Goal: Transaction & Acquisition: Purchase product/service

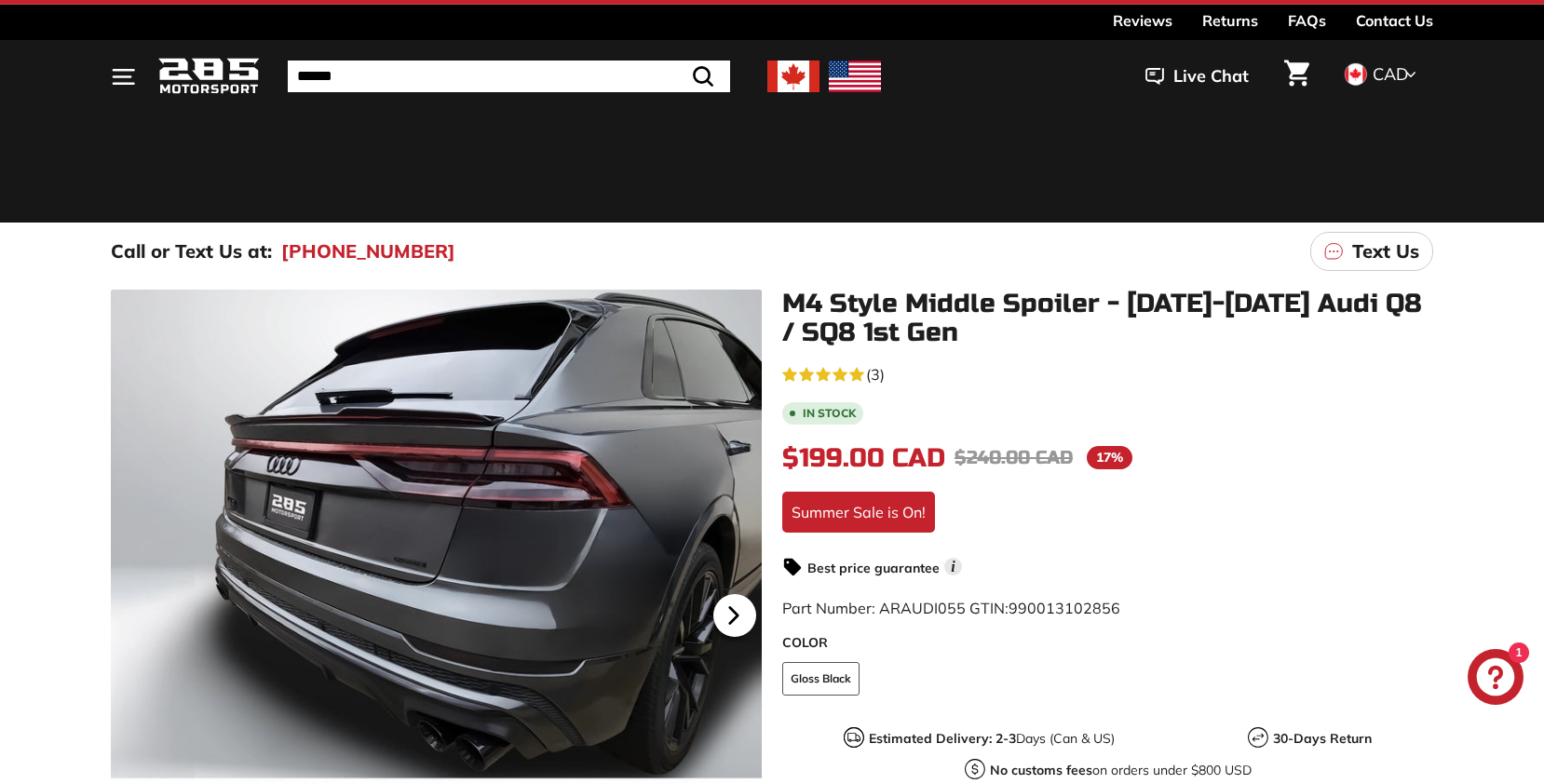
scroll to position [27, 0]
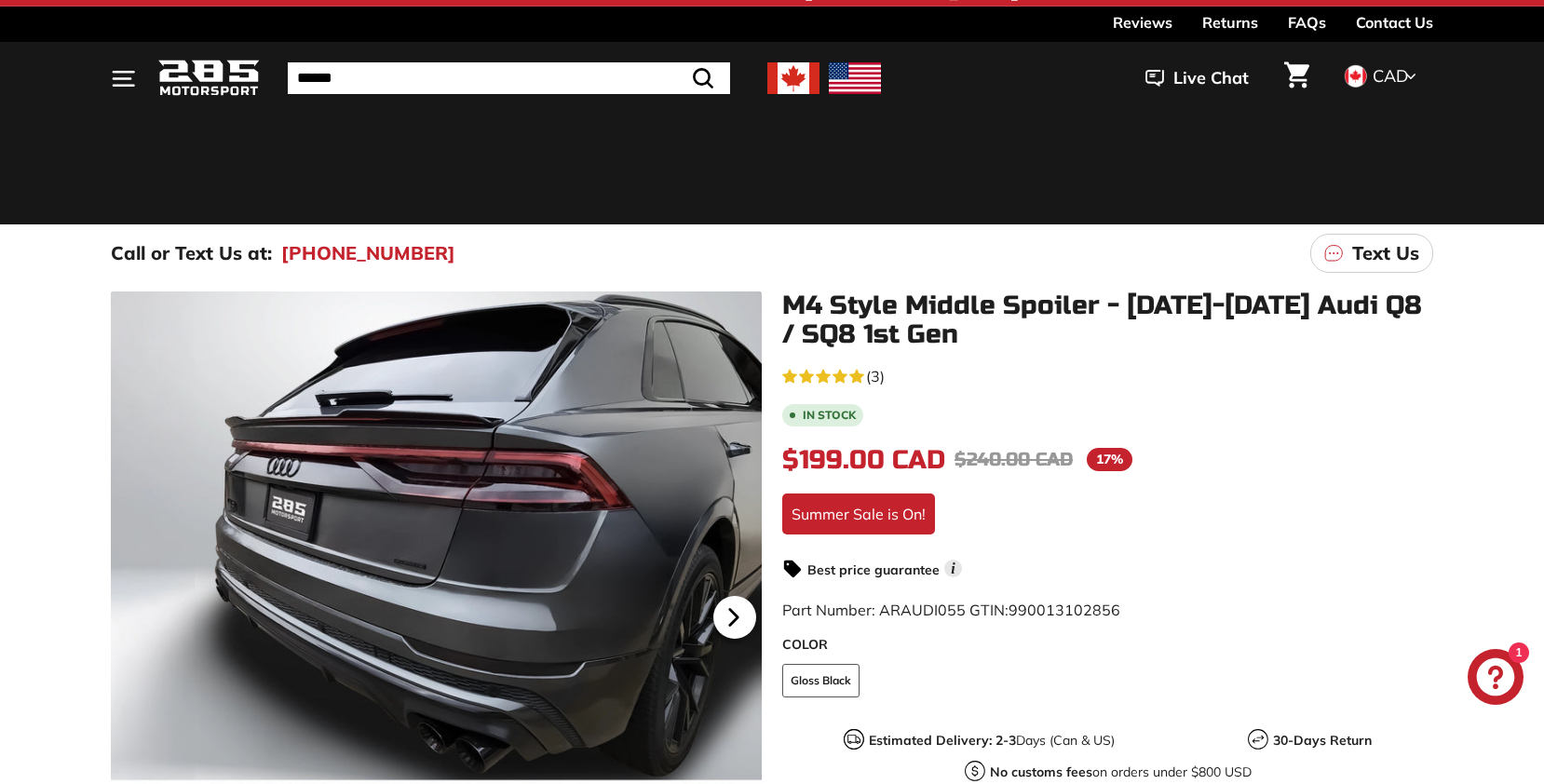
click at [734, 612] on icon at bounding box center [734, 617] width 8 height 16
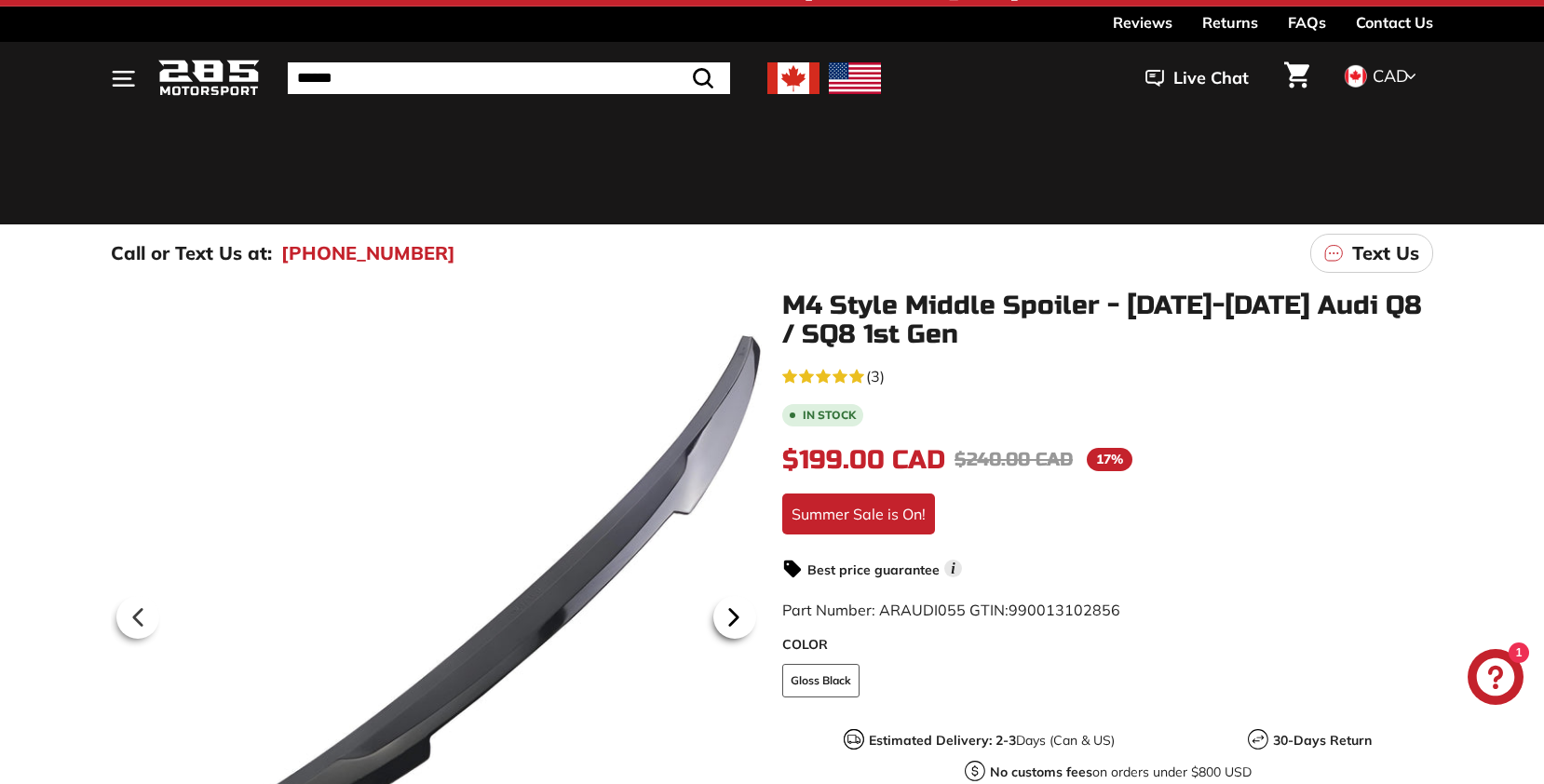
click at [728, 617] on icon at bounding box center [733, 617] width 43 height 43
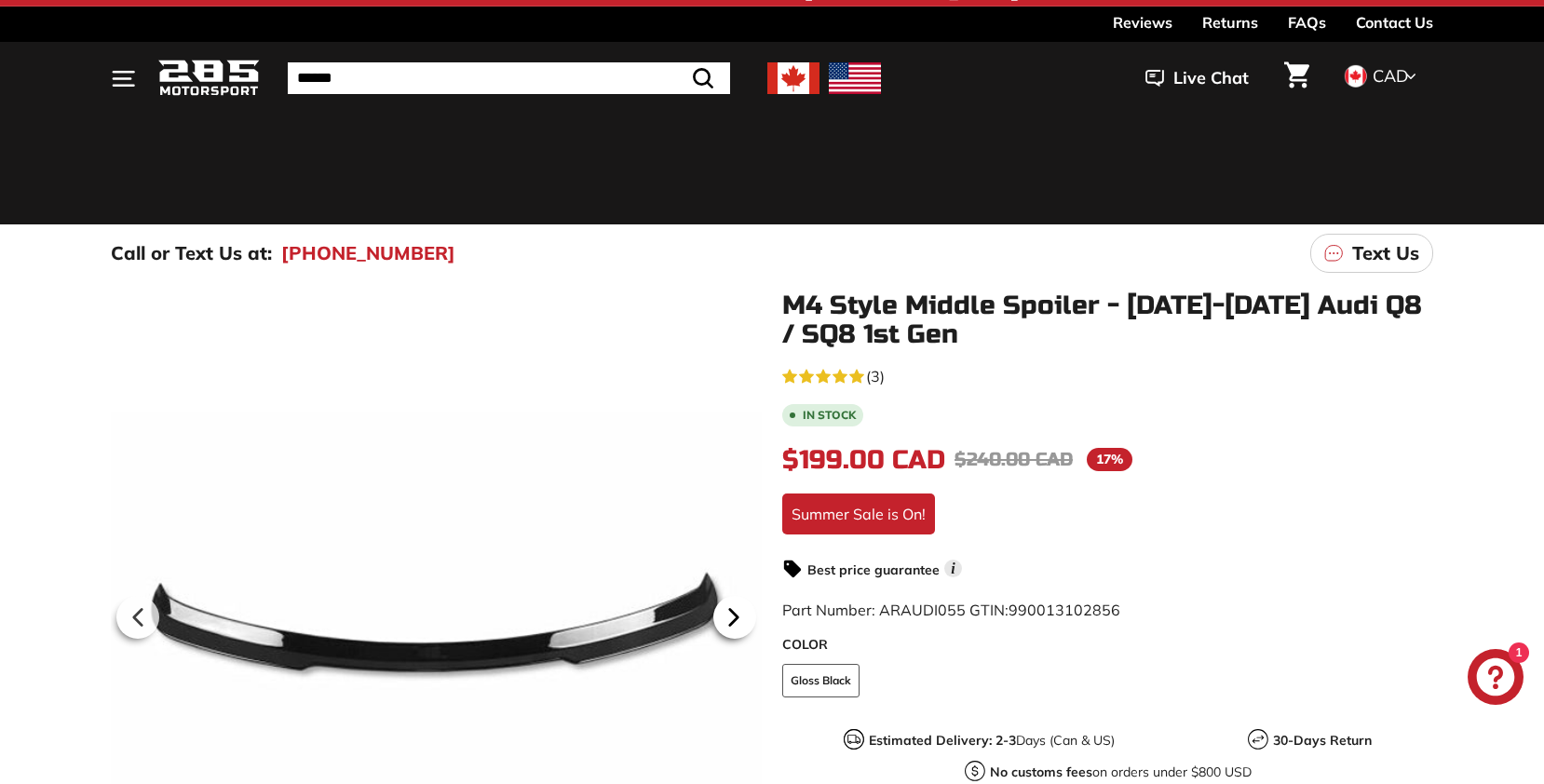
click at [730, 618] on icon at bounding box center [734, 617] width 8 height 16
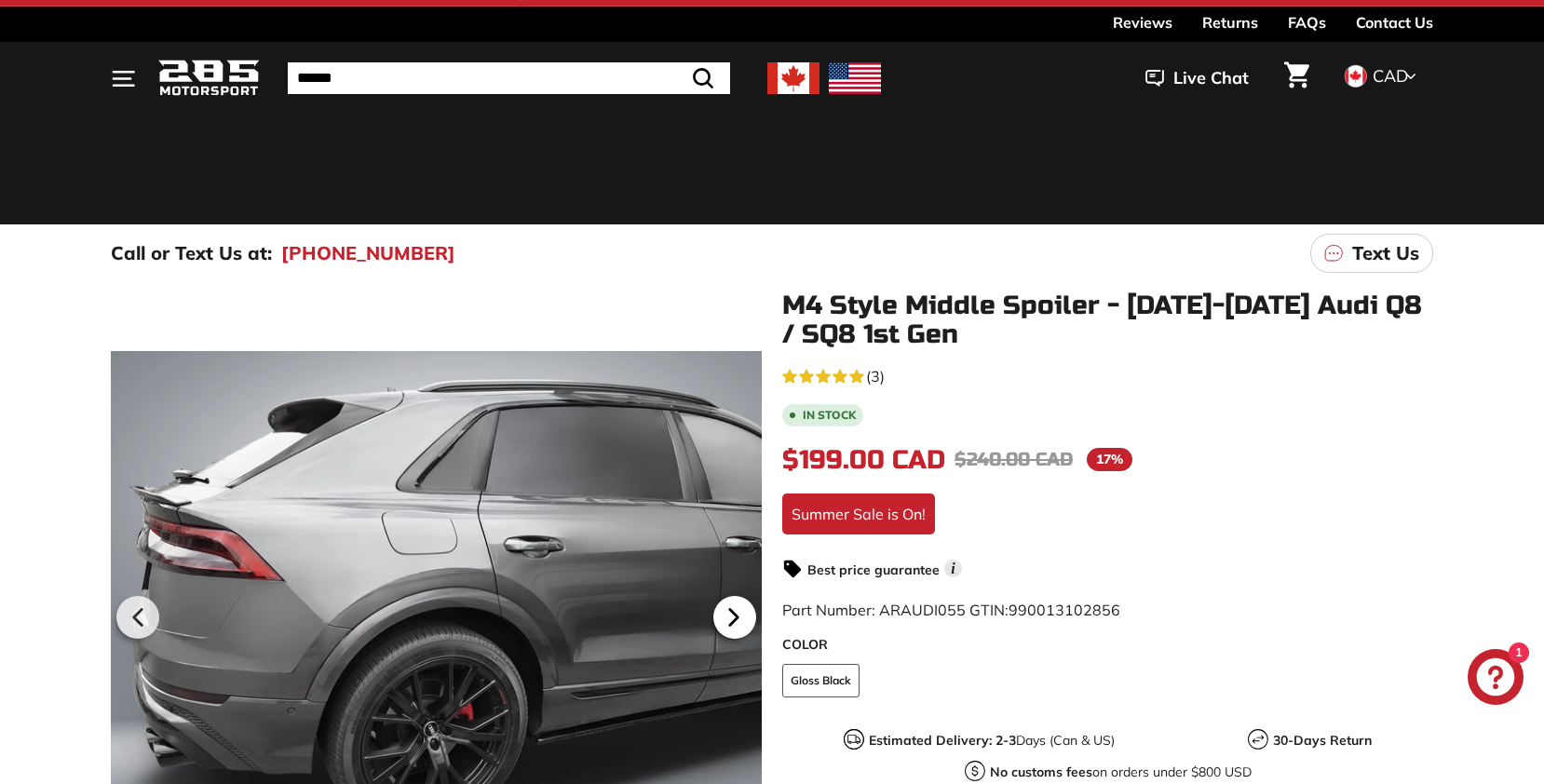
click at [730, 617] on icon at bounding box center [734, 617] width 8 height 16
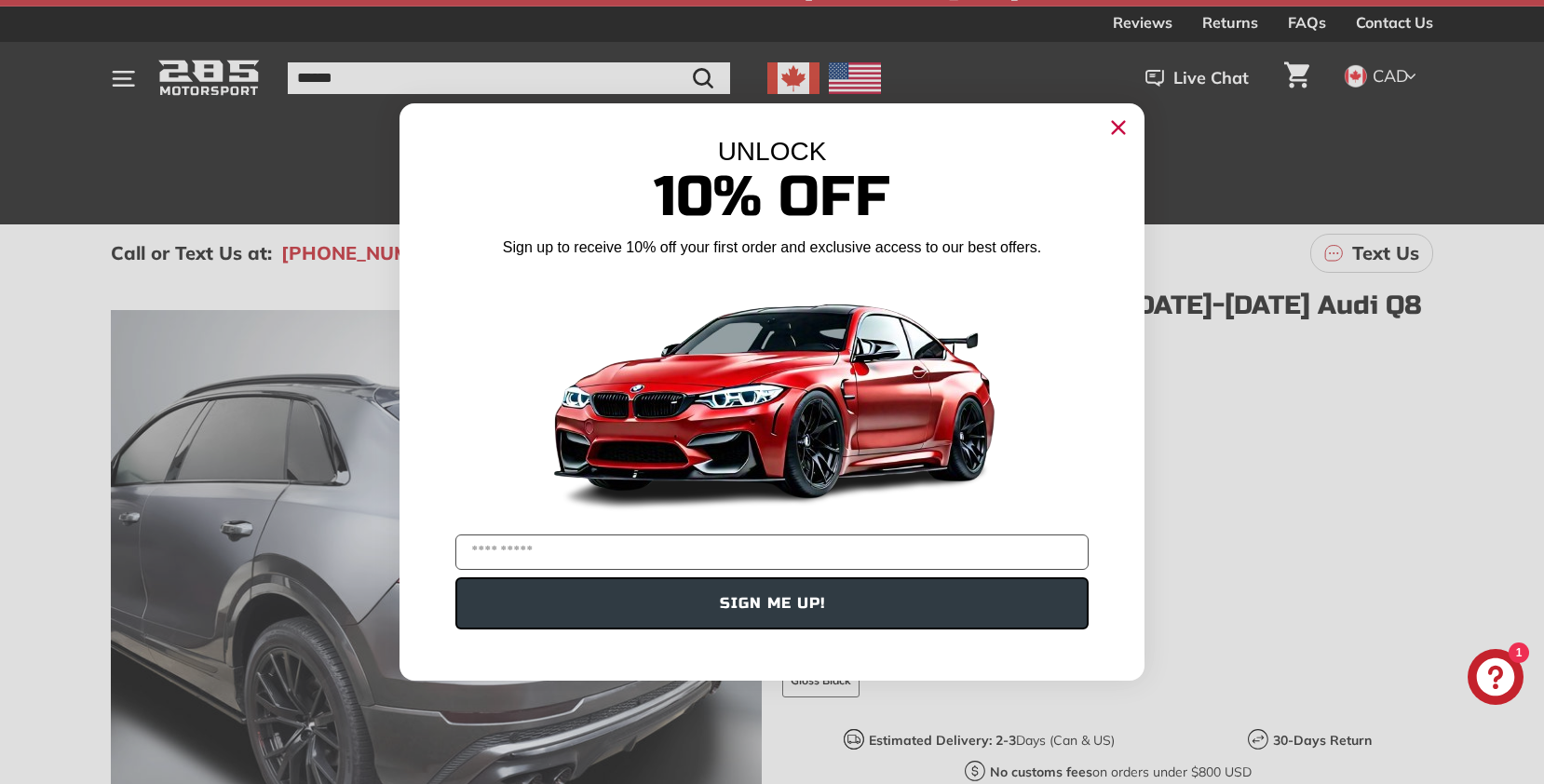
click at [1120, 128] on icon "Close dialog" at bounding box center [1119, 127] width 12 height 12
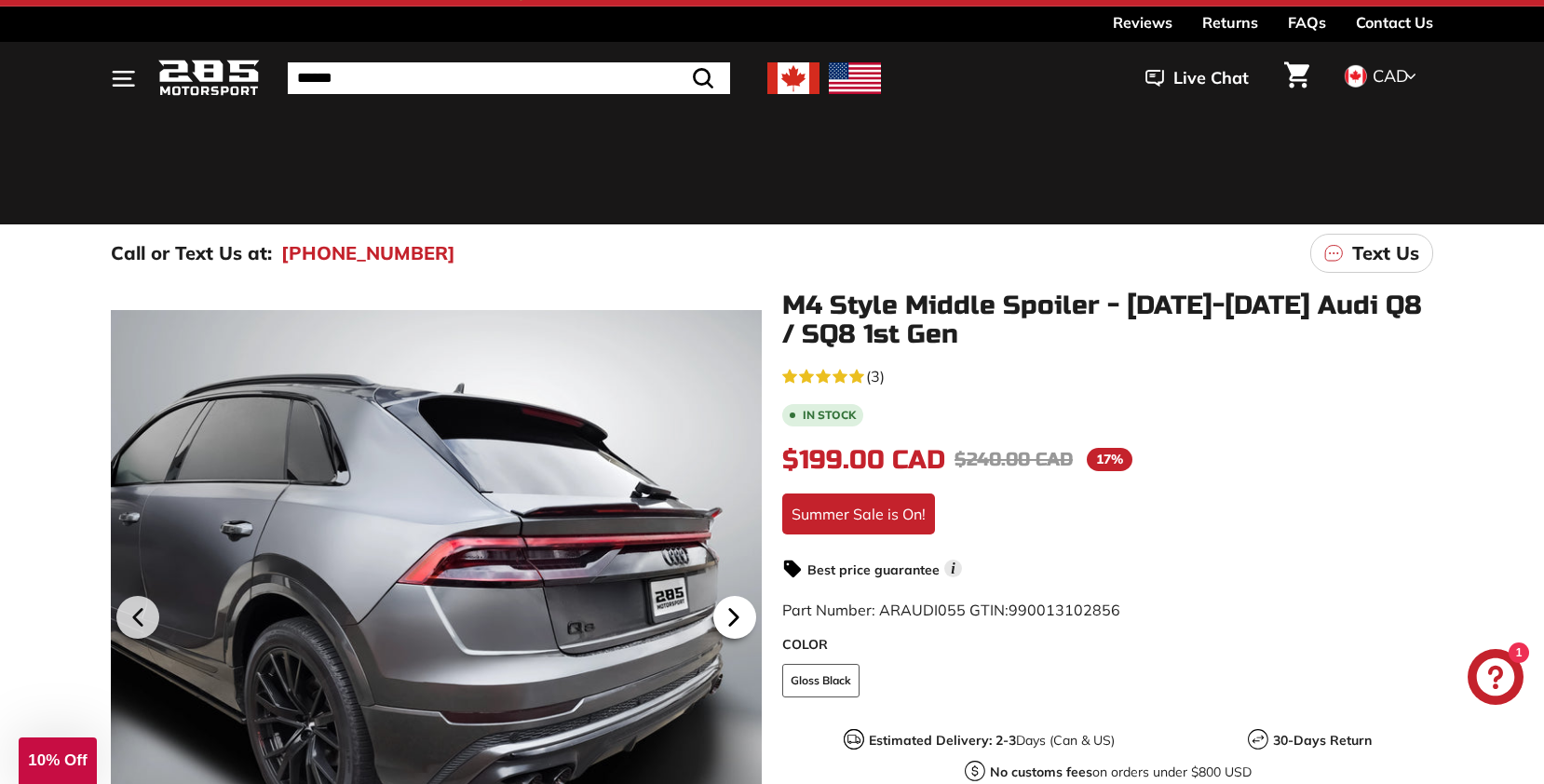
click at [728, 609] on icon at bounding box center [733, 617] width 43 height 43
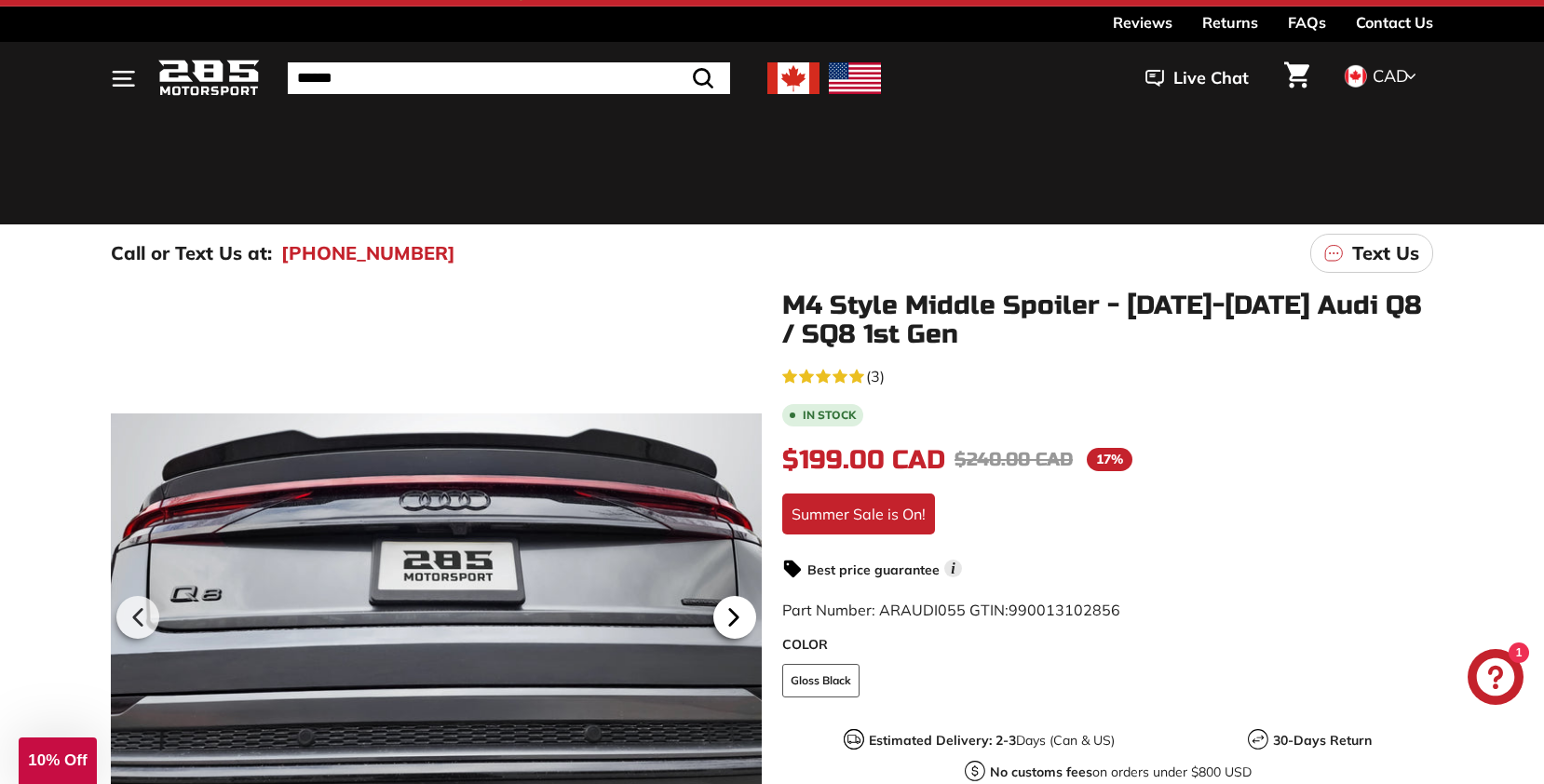
scroll to position [0, 339]
click at [732, 614] on icon at bounding box center [734, 617] width 8 height 16
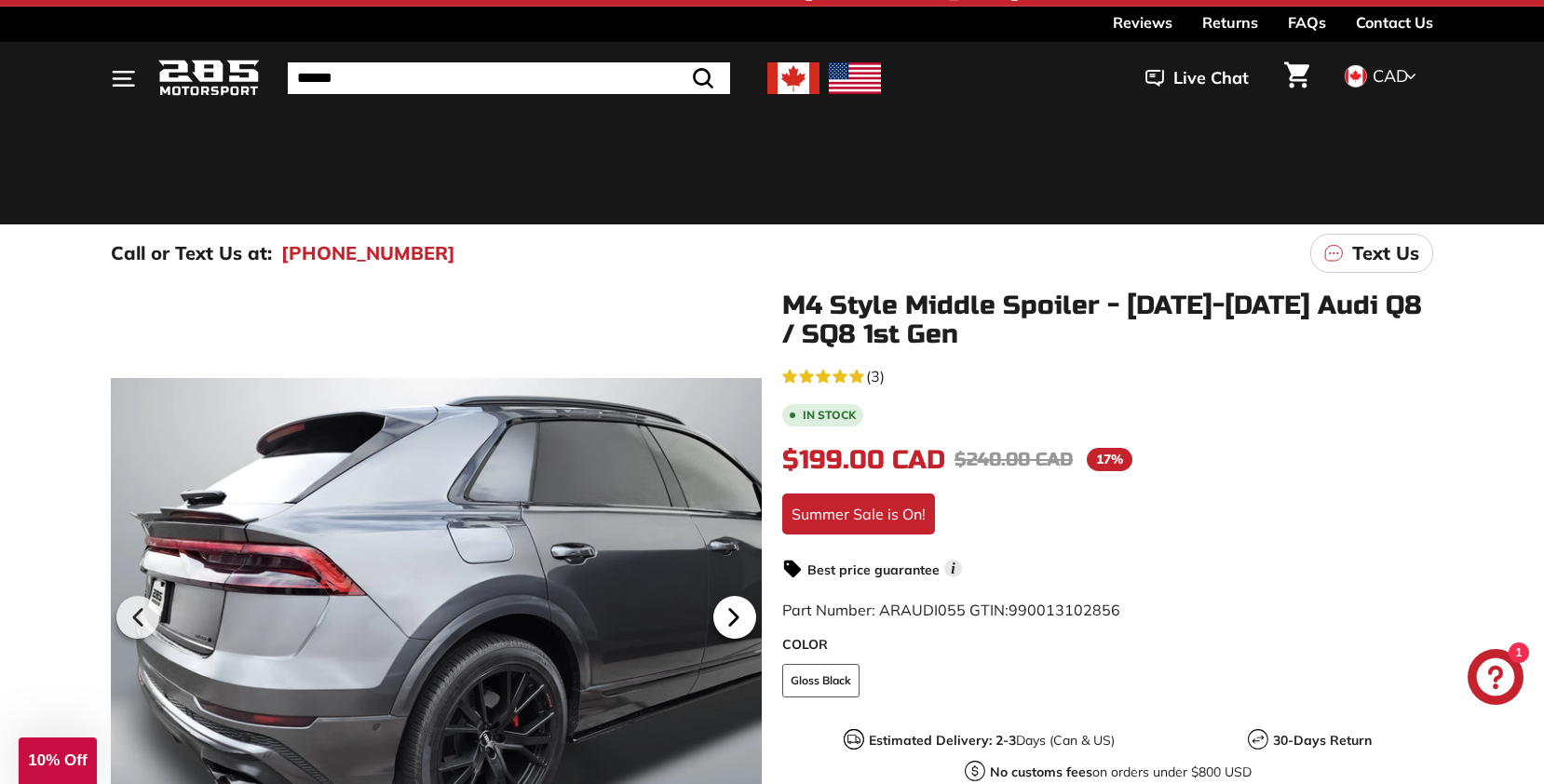
click at [734, 617] on icon at bounding box center [734, 617] width 8 height 16
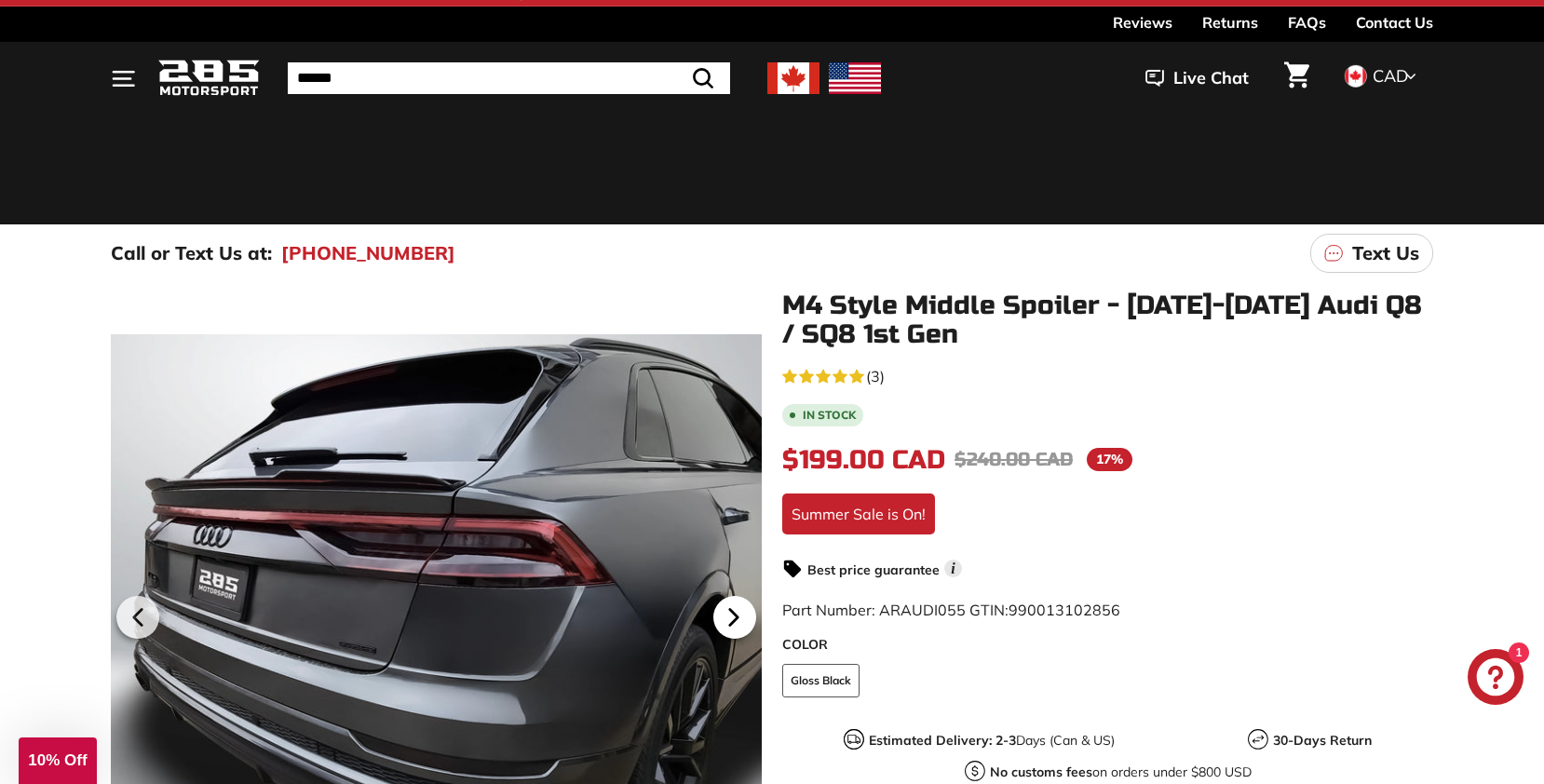
click at [734, 617] on icon at bounding box center [734, 617] width 8 height 16
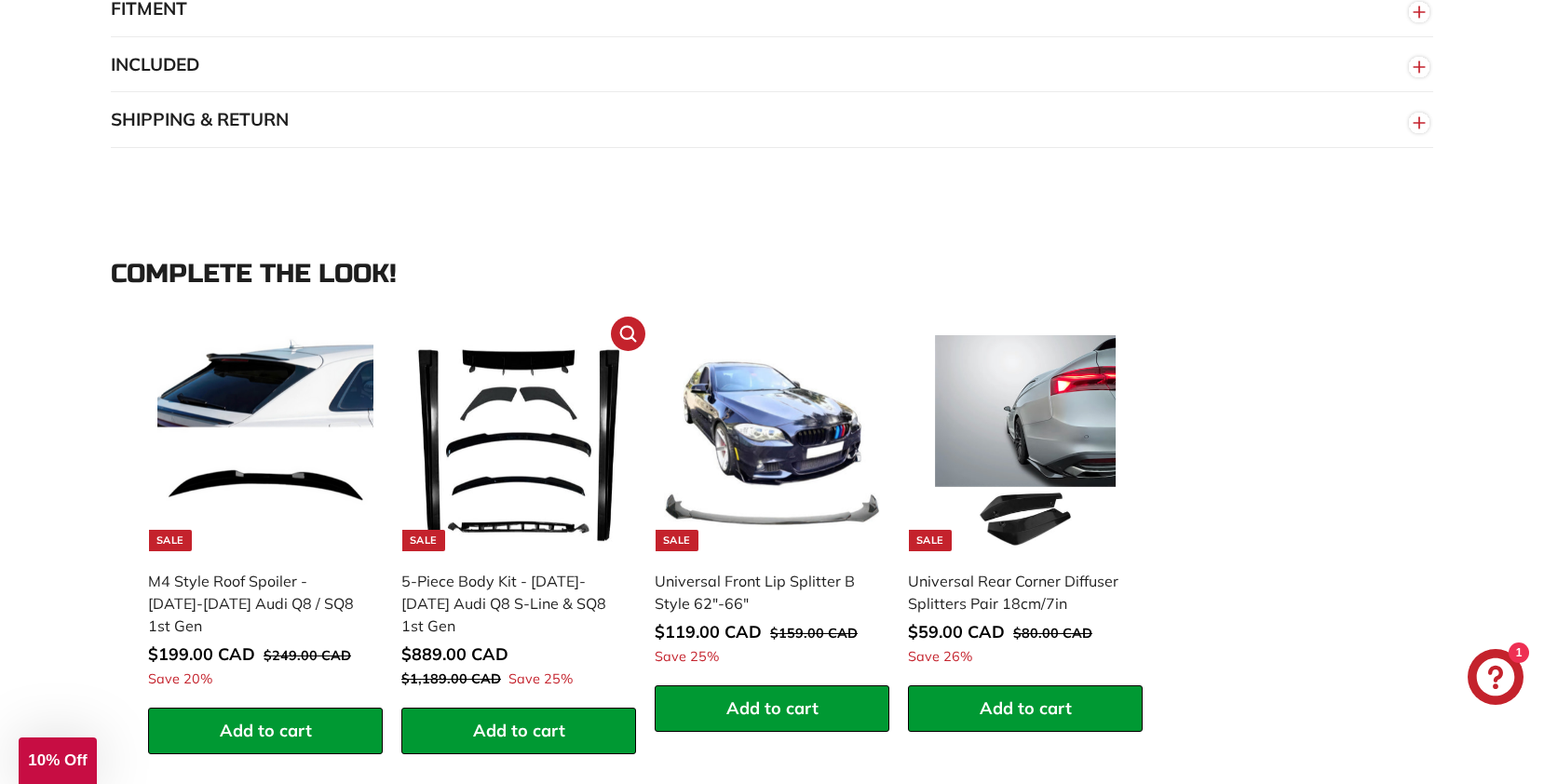
scroll to position [1551, 0]
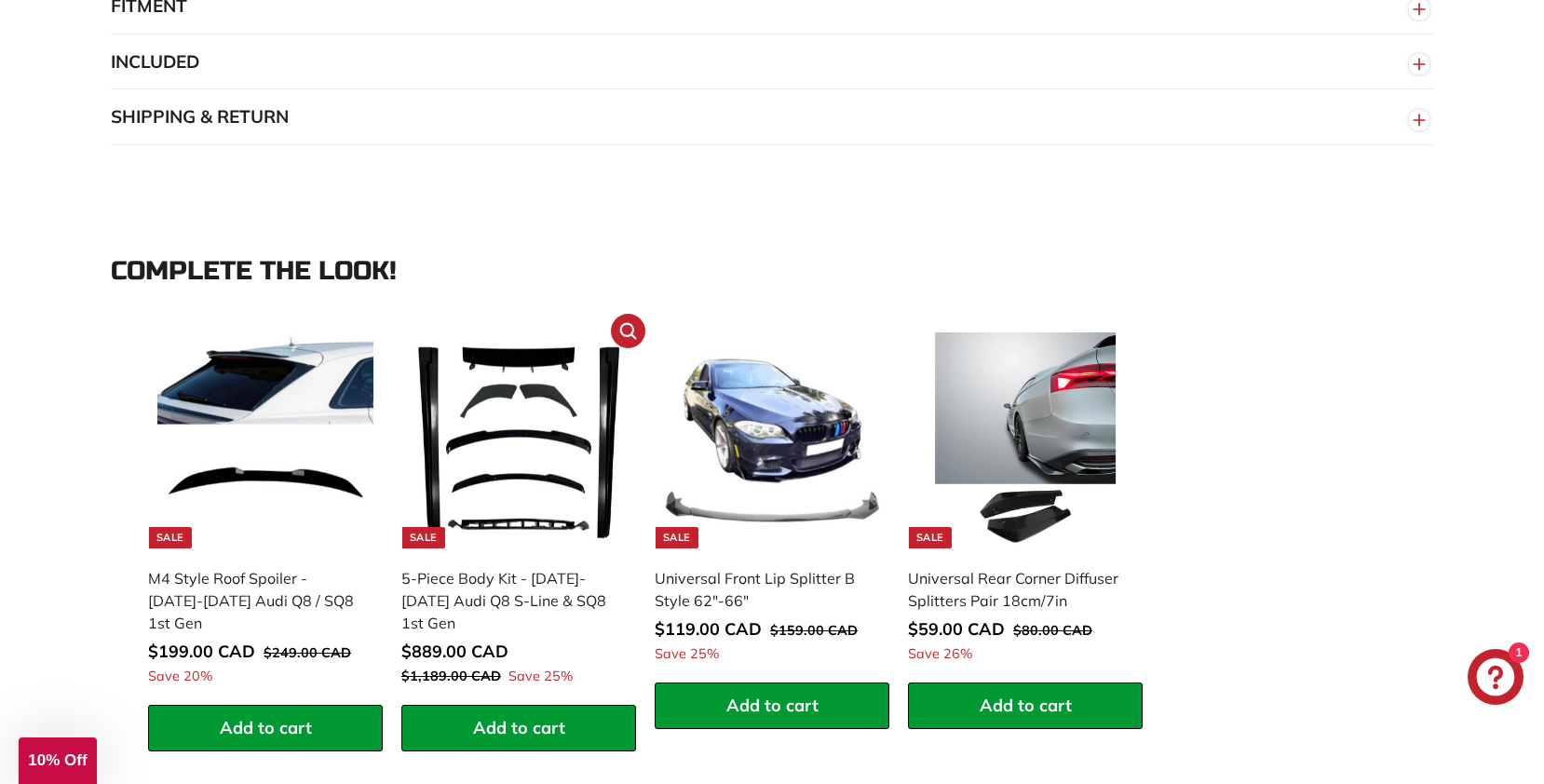
click at [509, 438] on img at bounding box center [519, 440] width 217 height 216
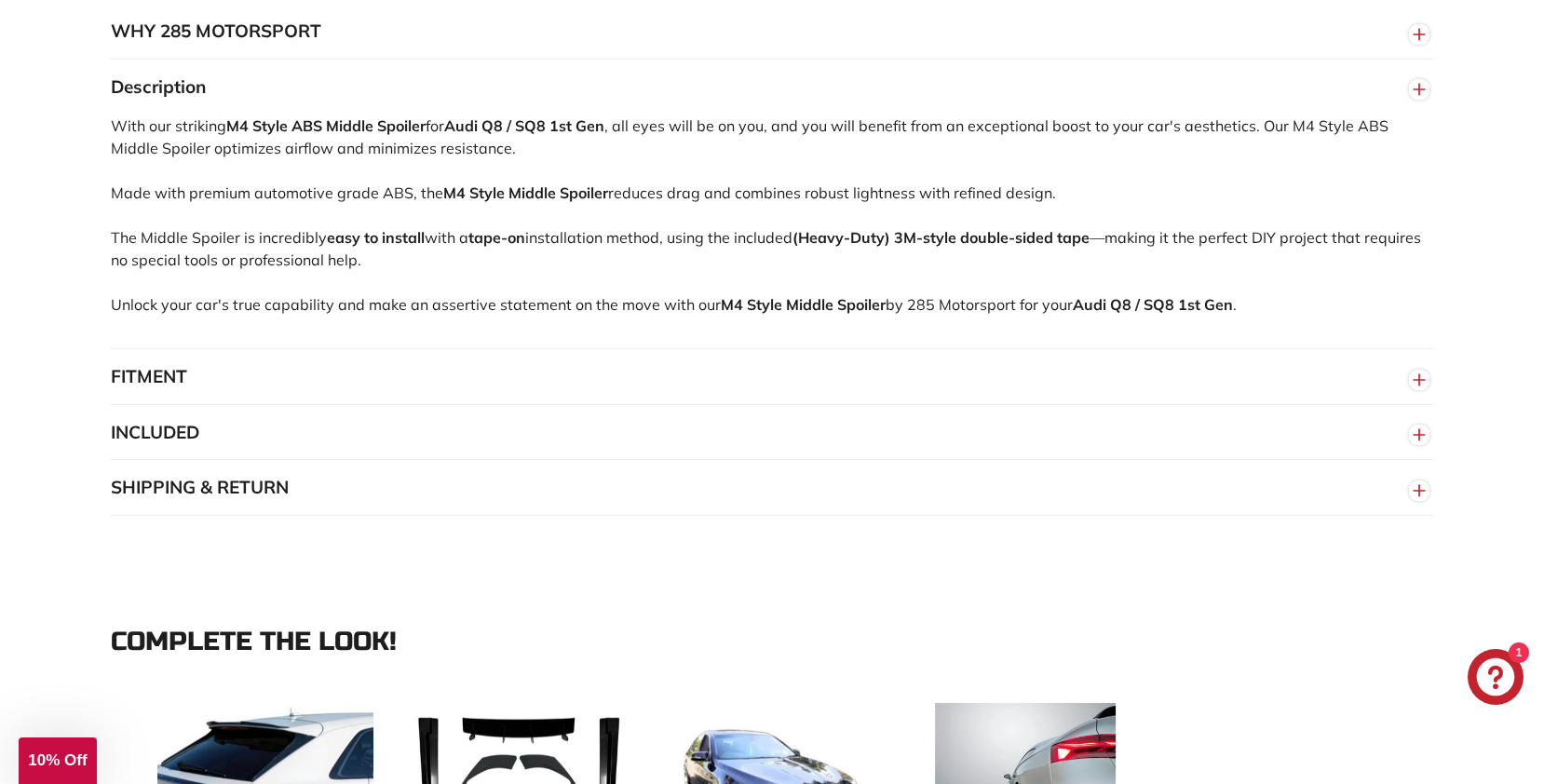
scroll to position [1179, 0]
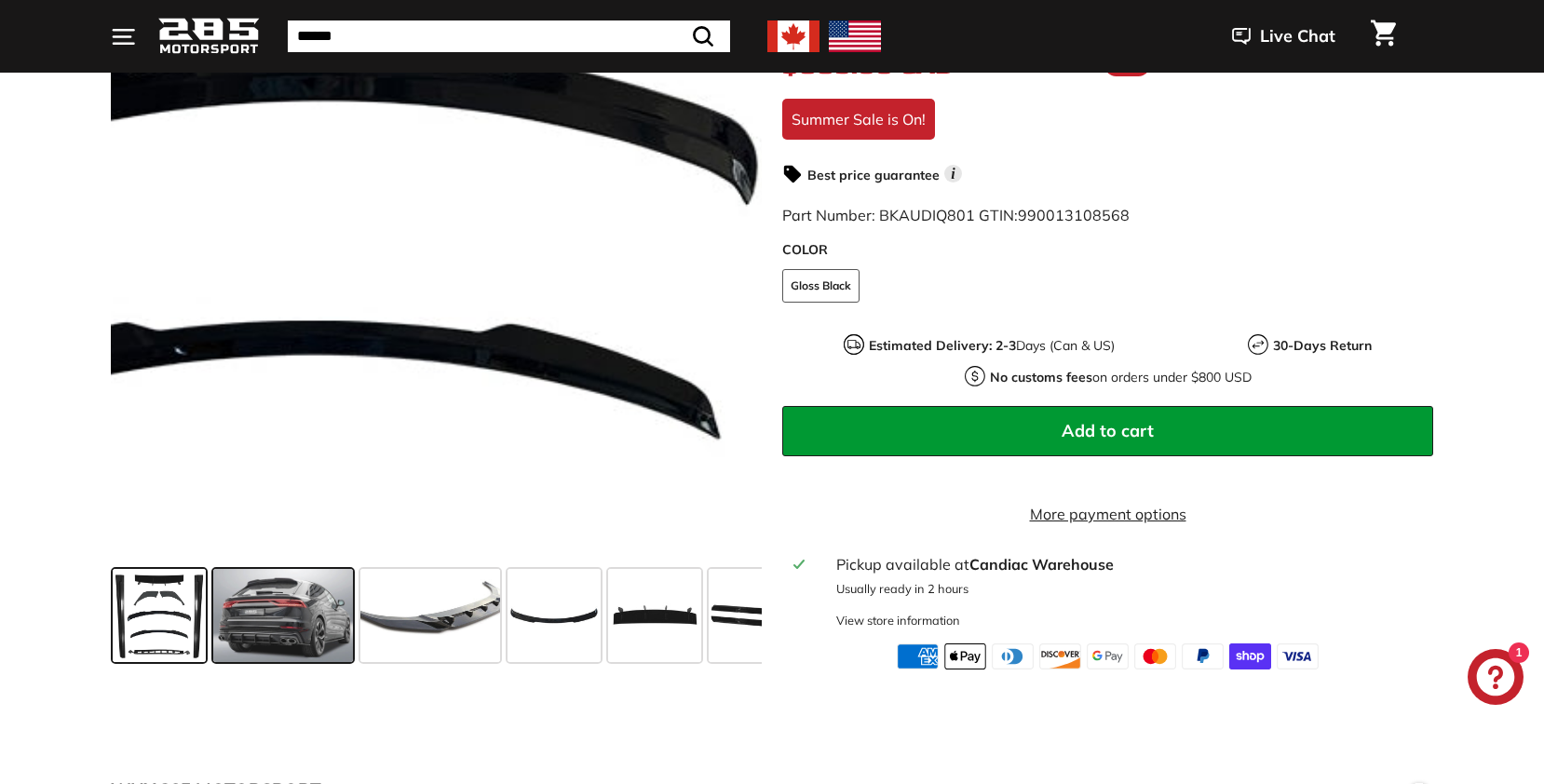
scroll to position [438, 0]
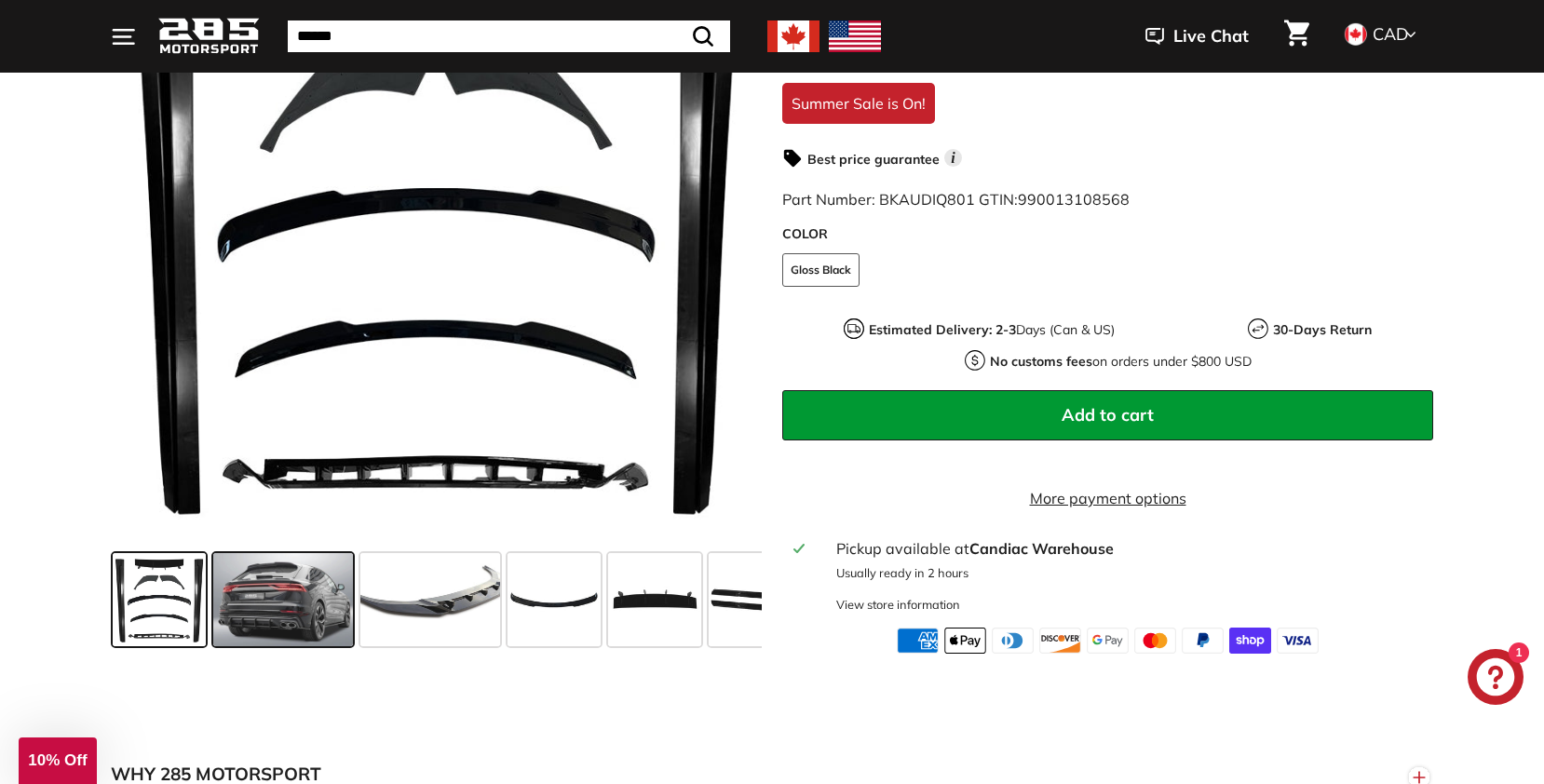
click at [276, 625] on span at bounding box center [283, 600] width 140 height 93
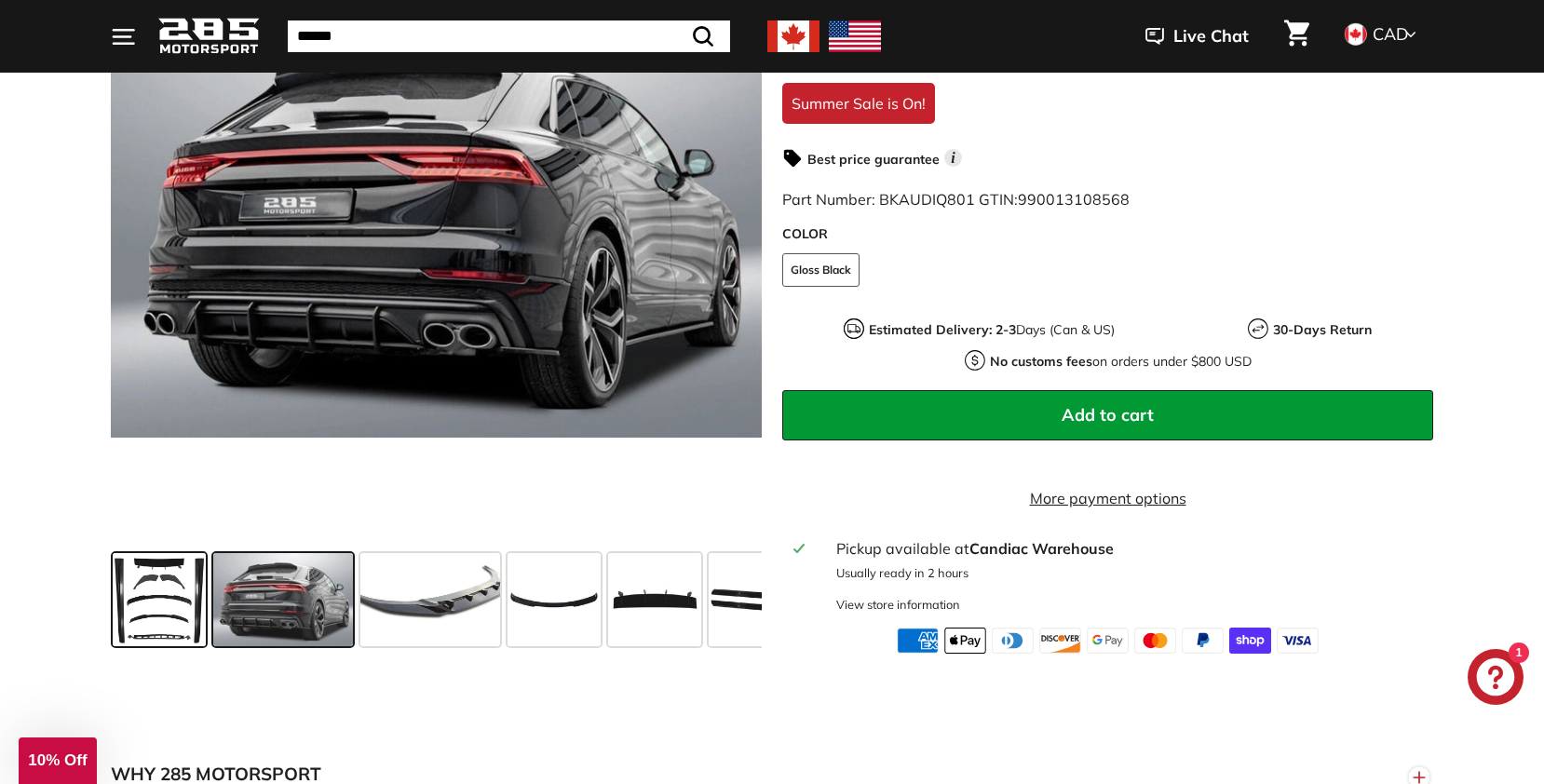
click at [179, 614] on span at bounding box center [160, 600] width 93 height 93
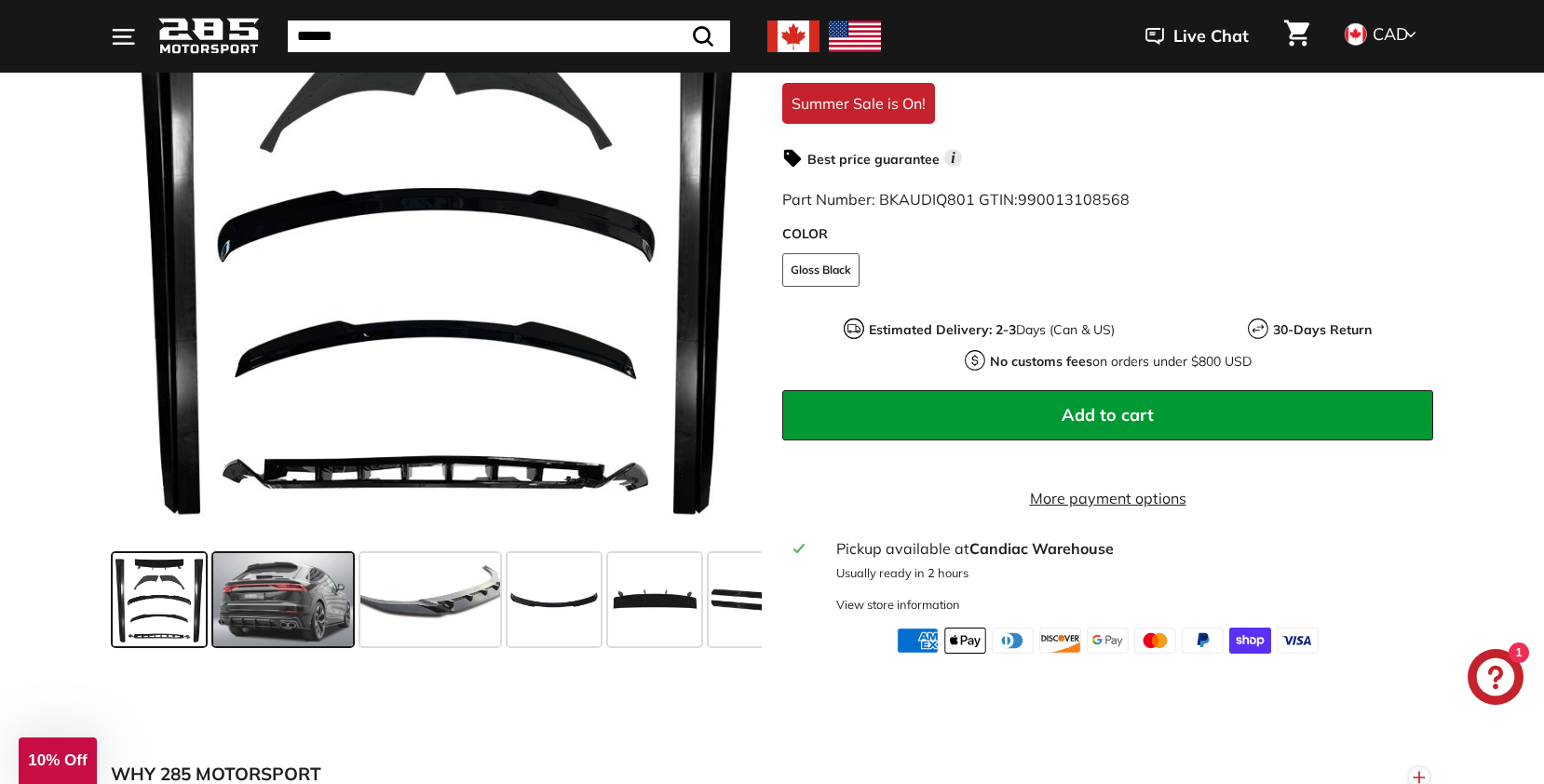
click at [276, 611] on span at bounding box center [283, 600] width 140 height 93
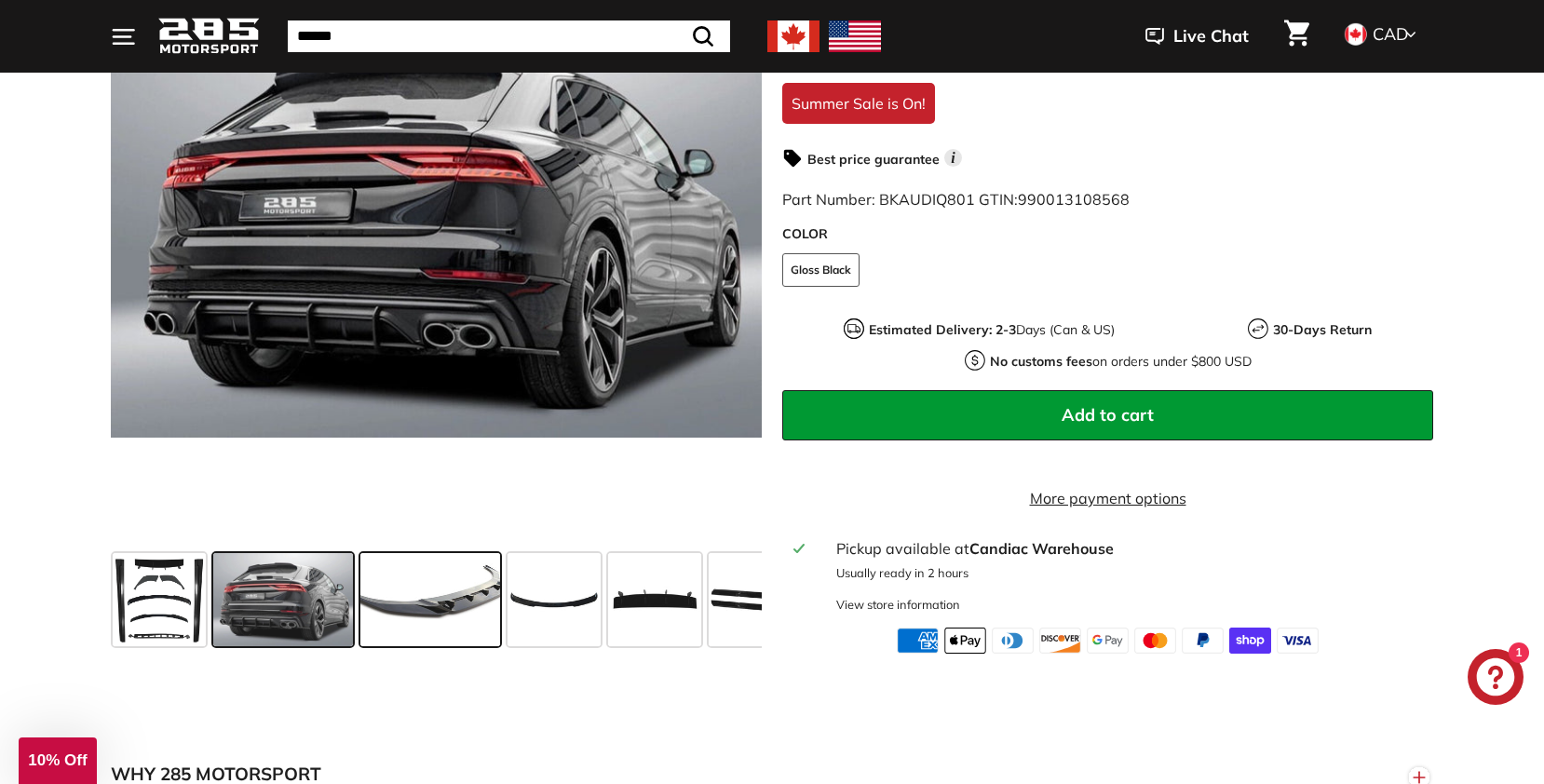
click at [451, 604] on span at bounding box center [430, 600] width 140 height 93
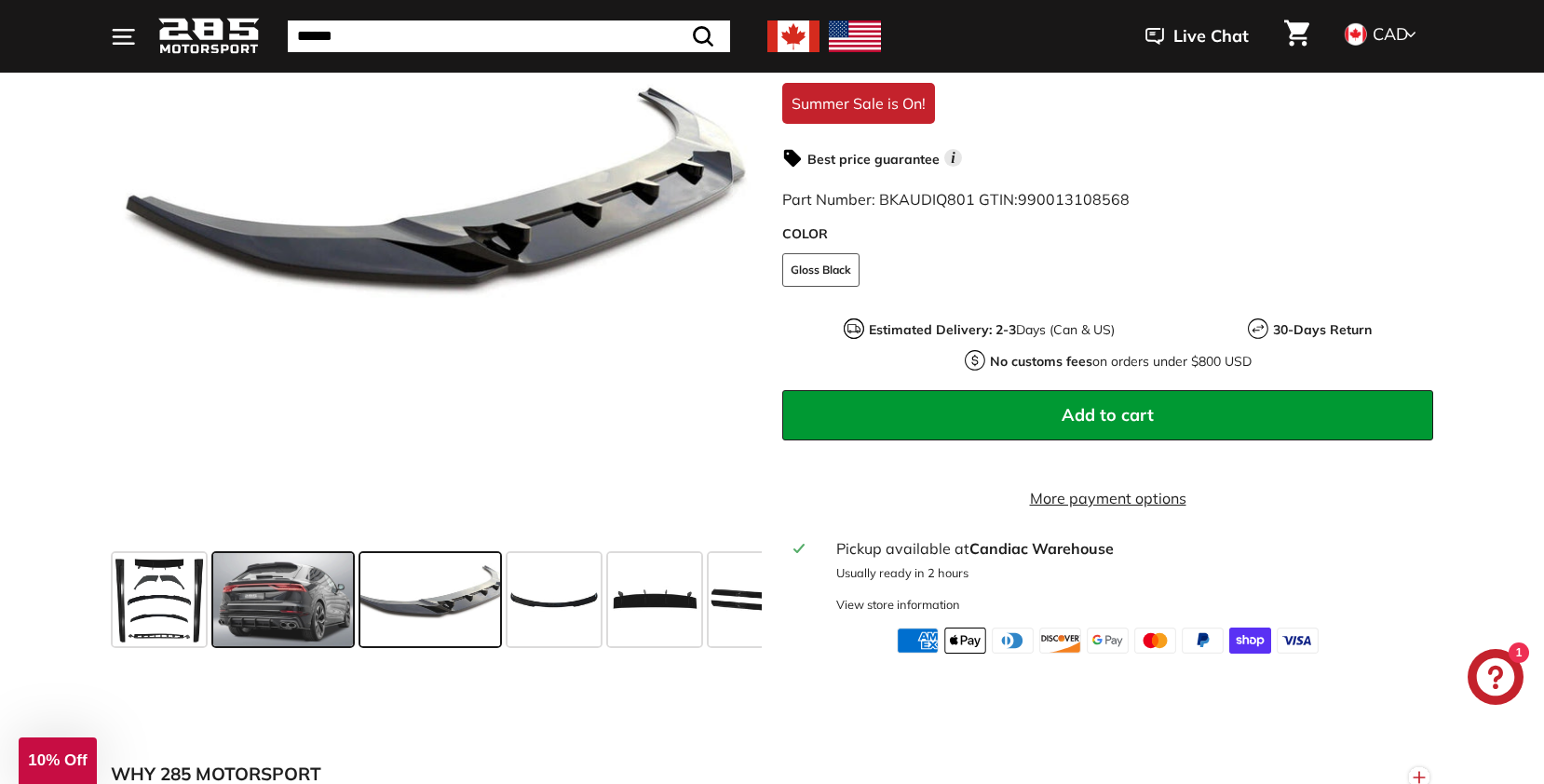
click at [263, 617] on span at bounding box center [283, 600] width 140 height 93
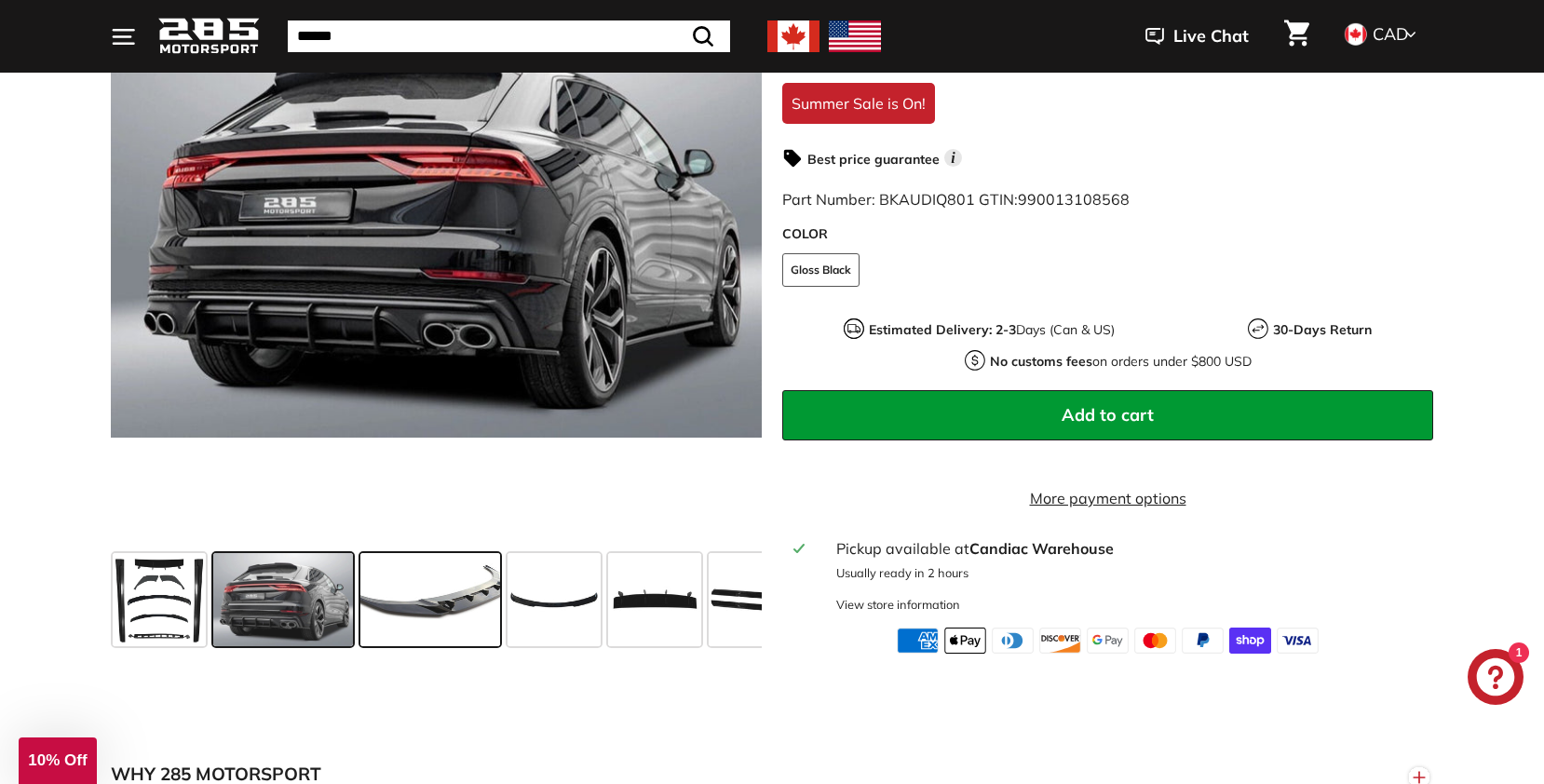
click at [438, 610] on span at bounding box center [430, 600] width 140 height 93
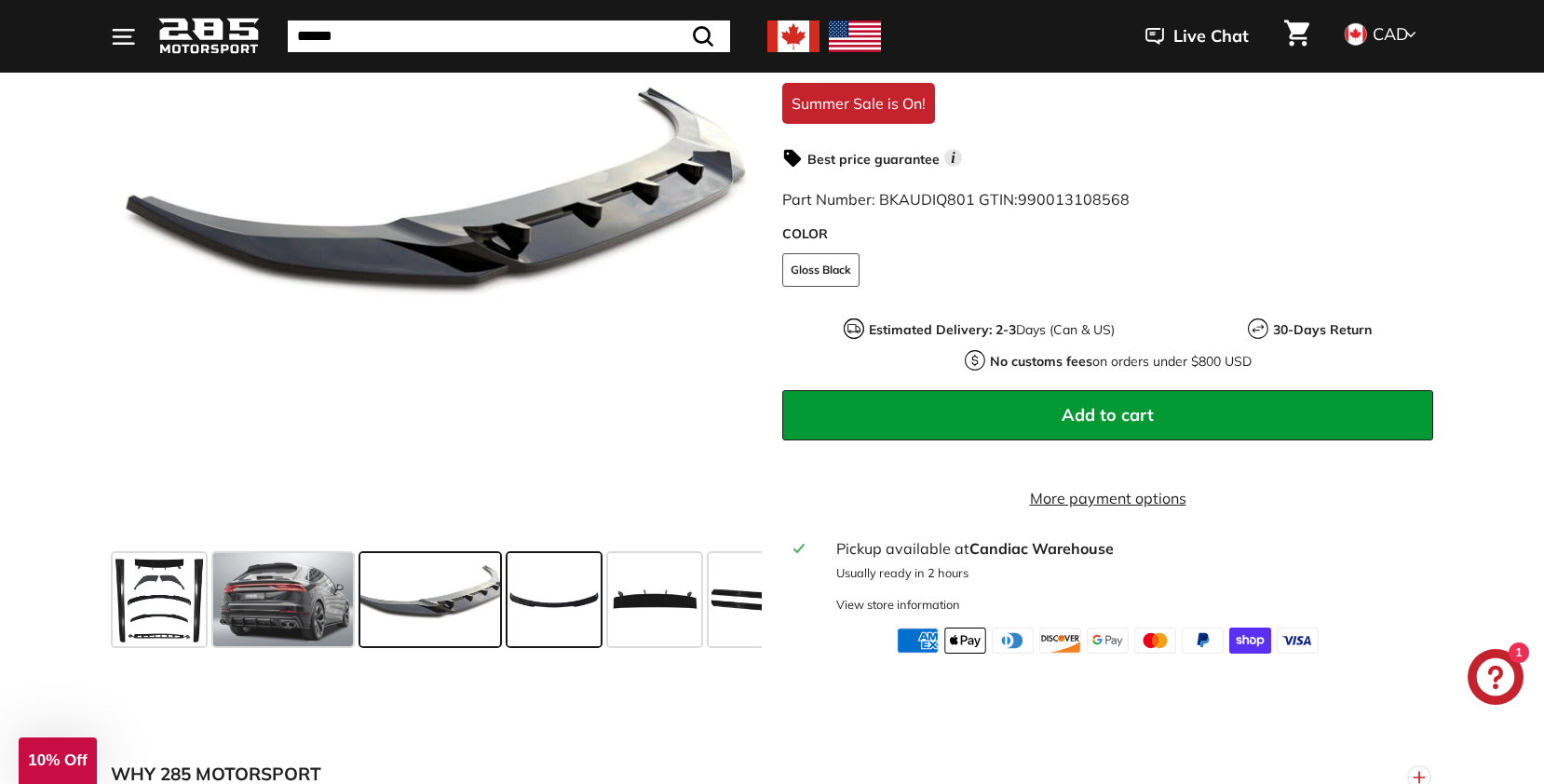
click at [546, 611] on span at bounding box center [555, 600] width 93 height 93
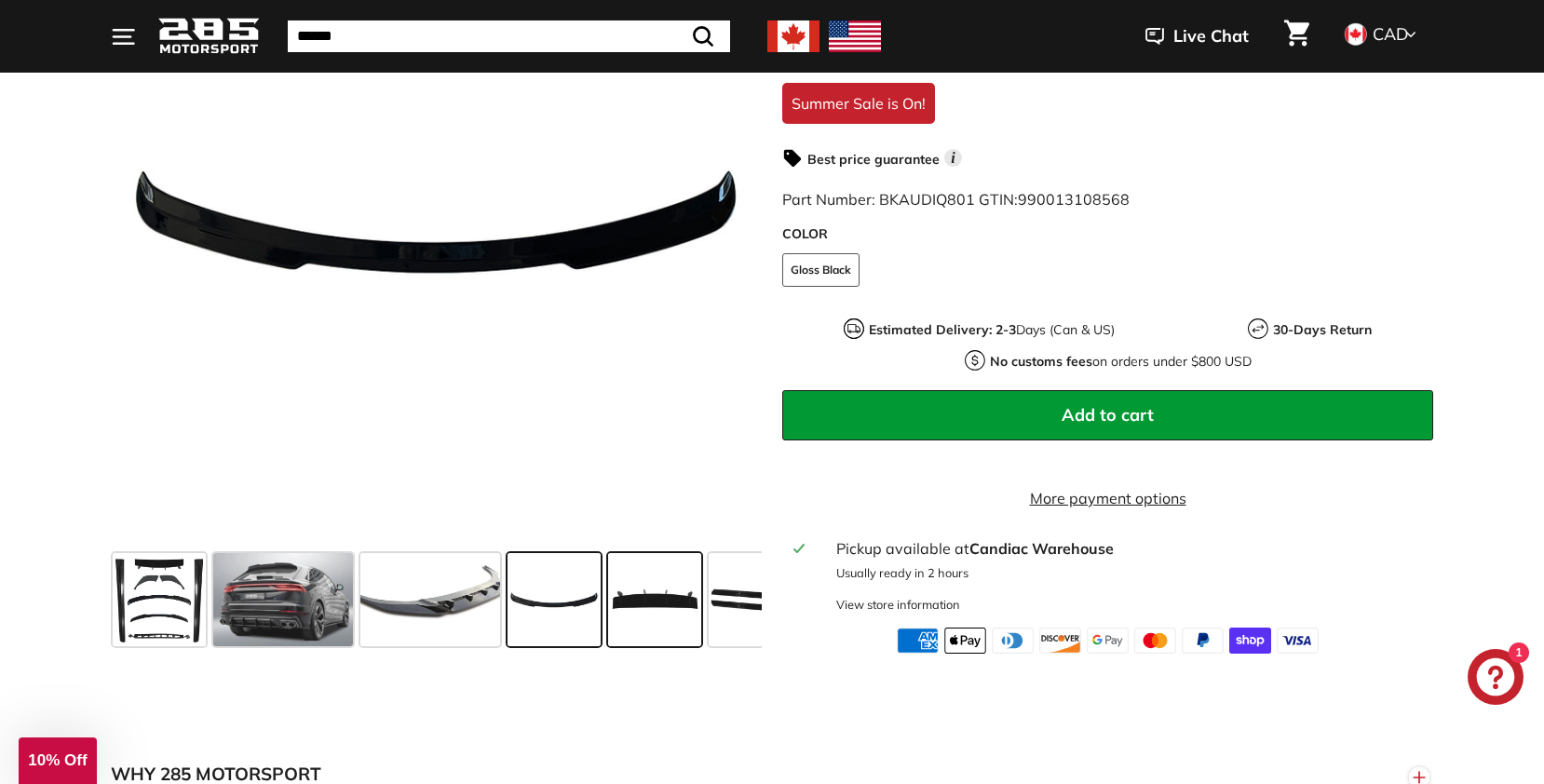
click at [654, 608] on span at bounding box center [654, 600] width 93 height 93
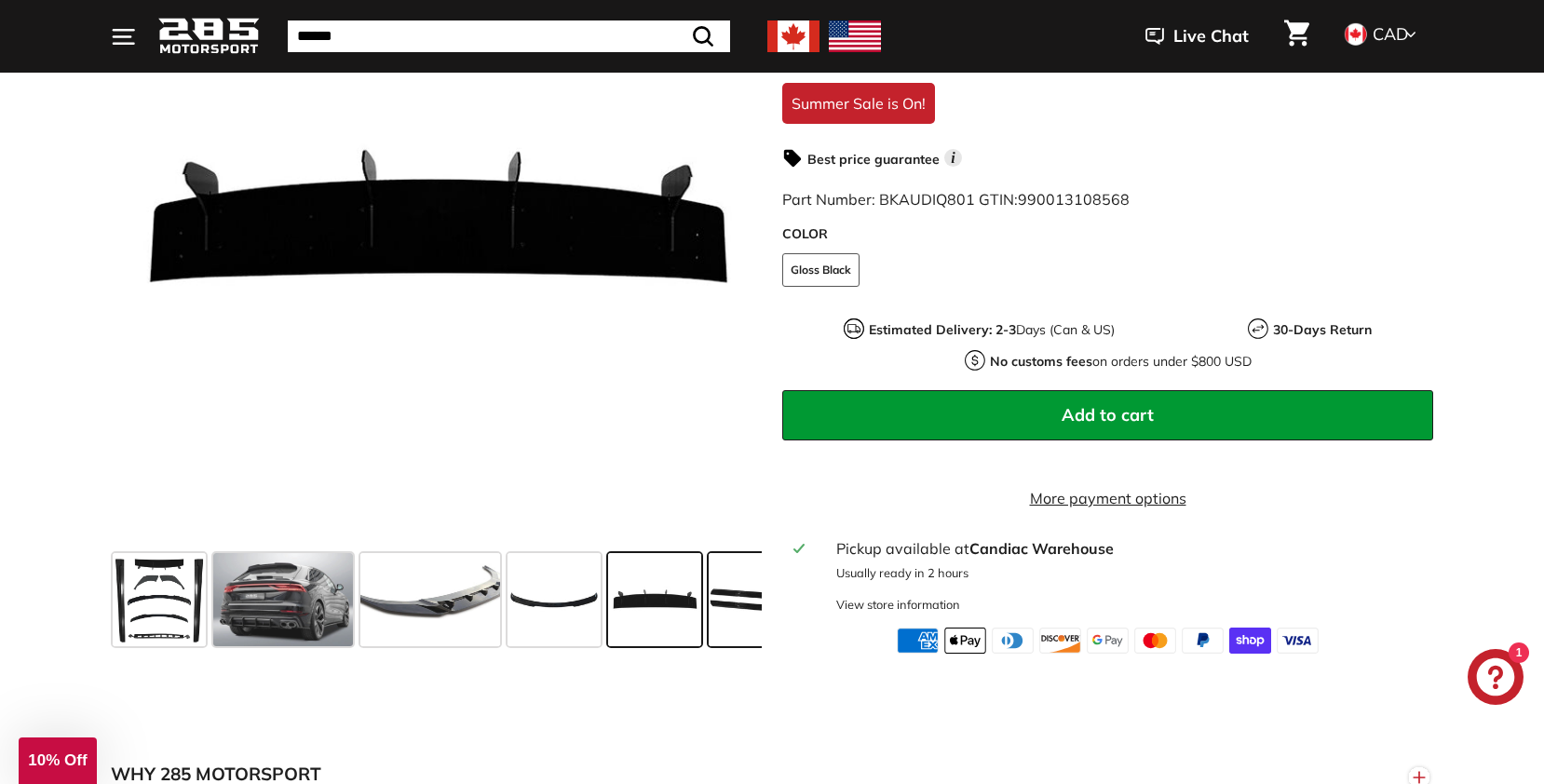
click at [735, 612] on span at bounding box center [755, 600] width 93 height 93
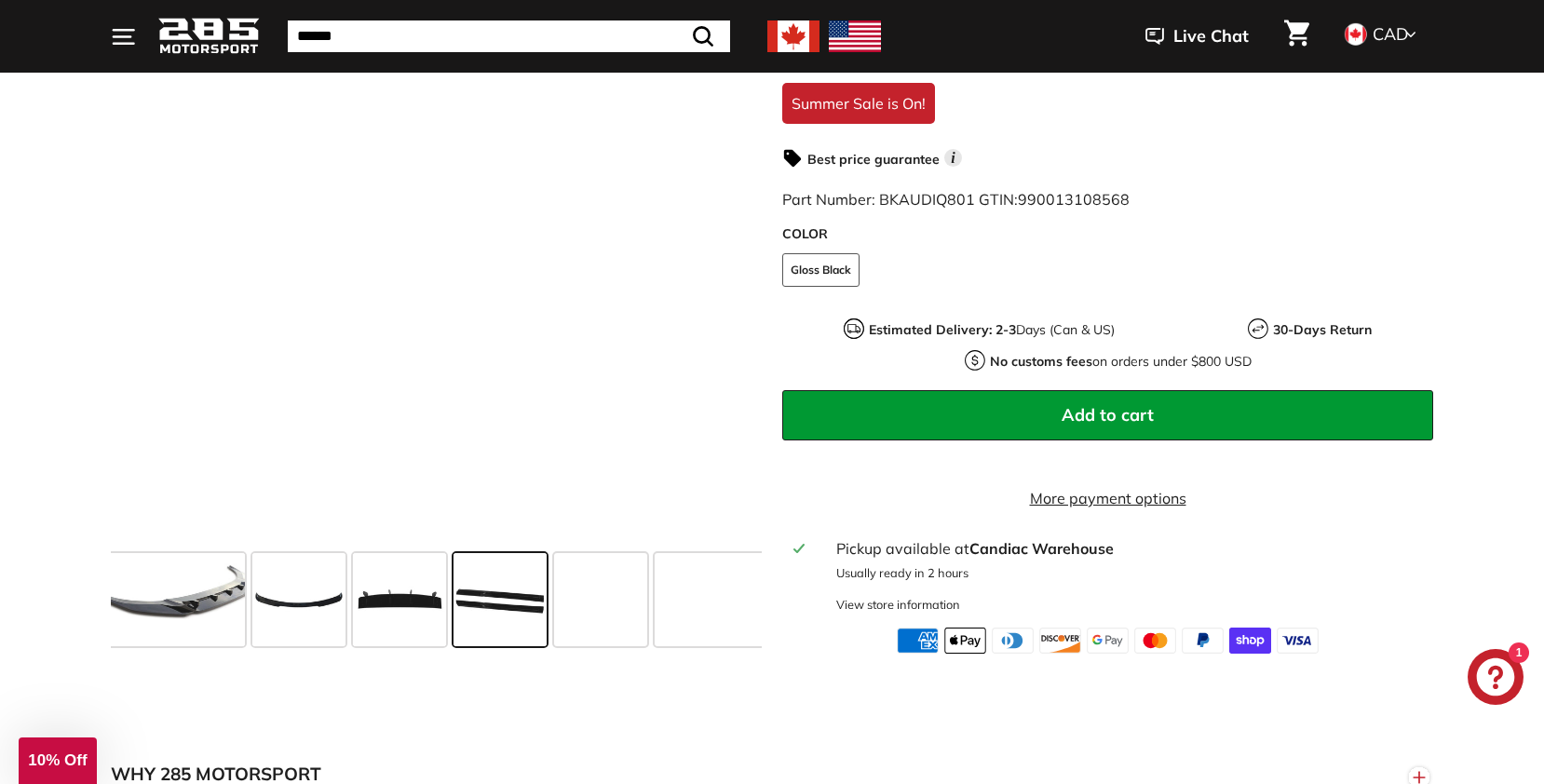
scroll to position [0, 318]
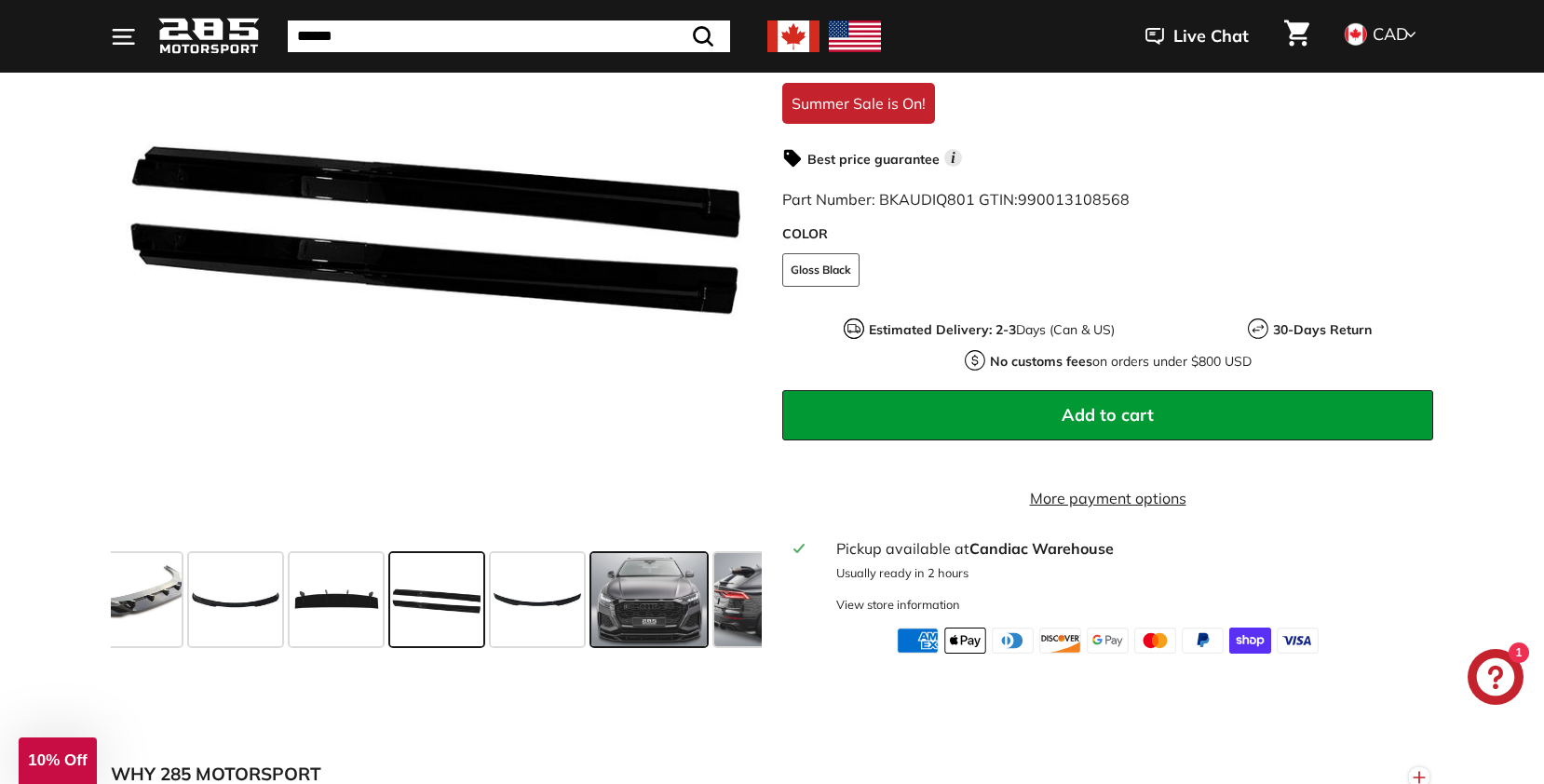
click at [663, 613] on span at bounding box center [650, 600] width 116 height 93
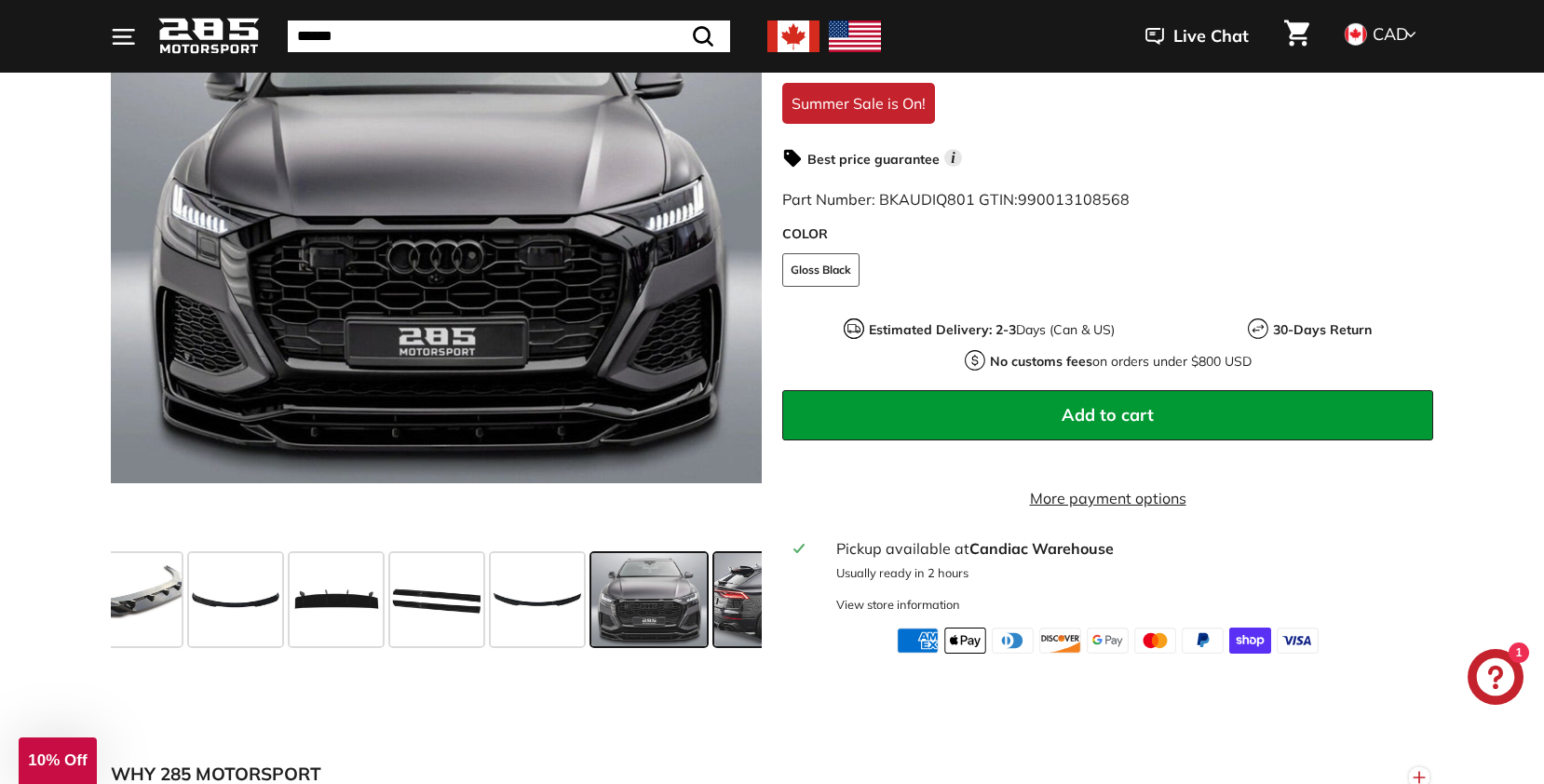
click at [741, 618] on span at bounding box center [783, 600] width 140 height 93
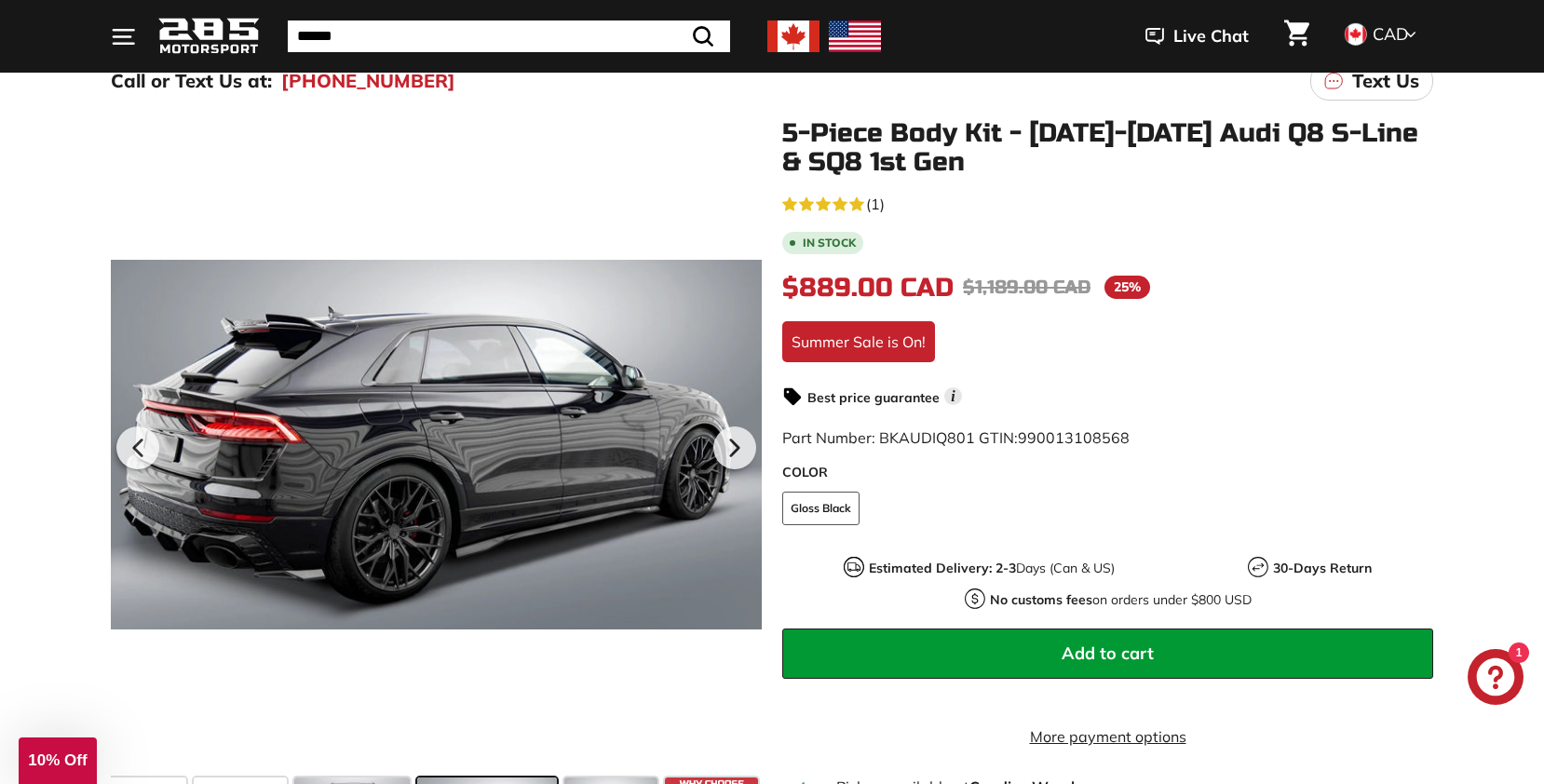
scroll to position [201, 0]
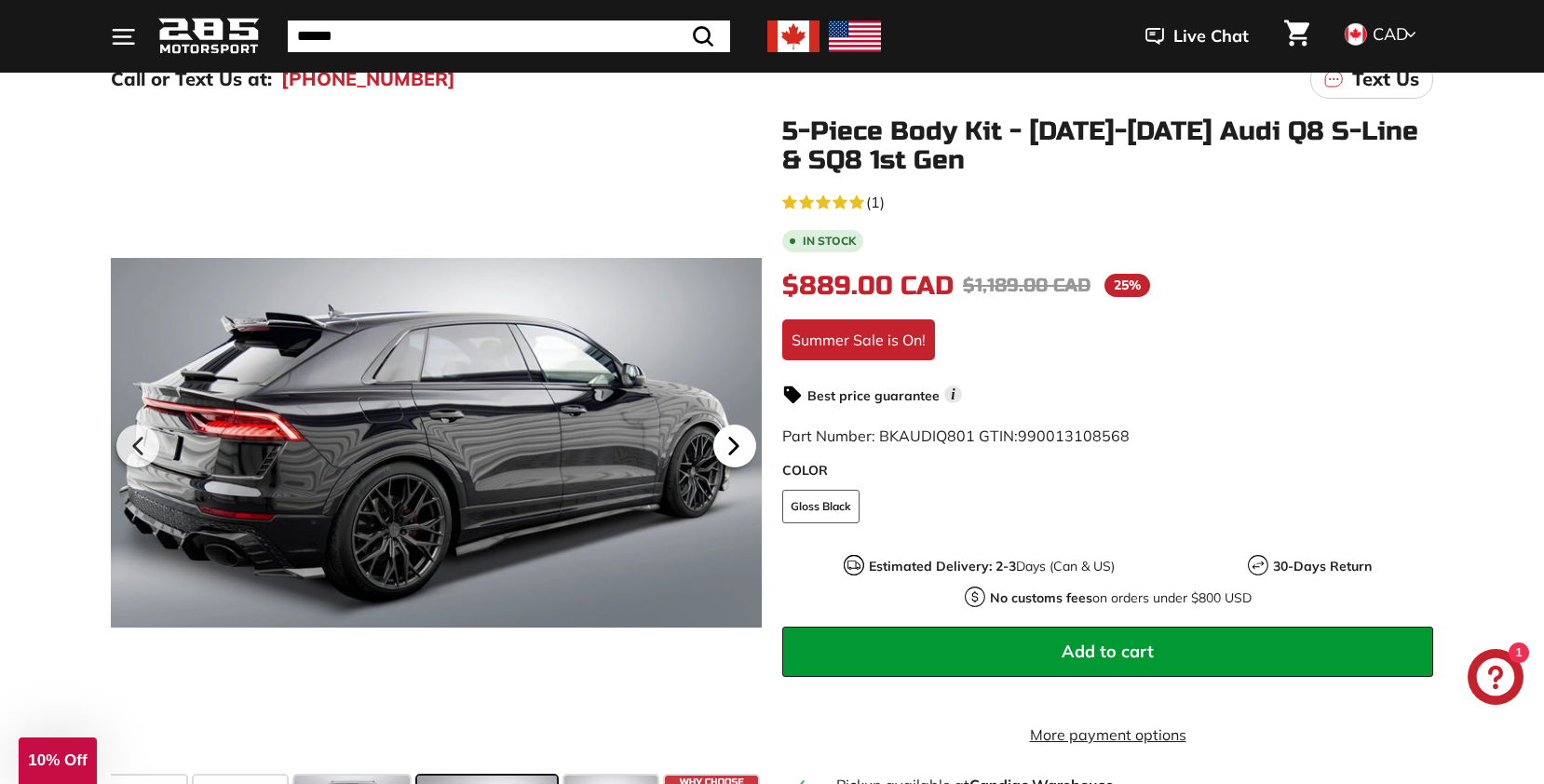
click at [740, 443] on icon at bounding box center [733, 445] width 43 height 43
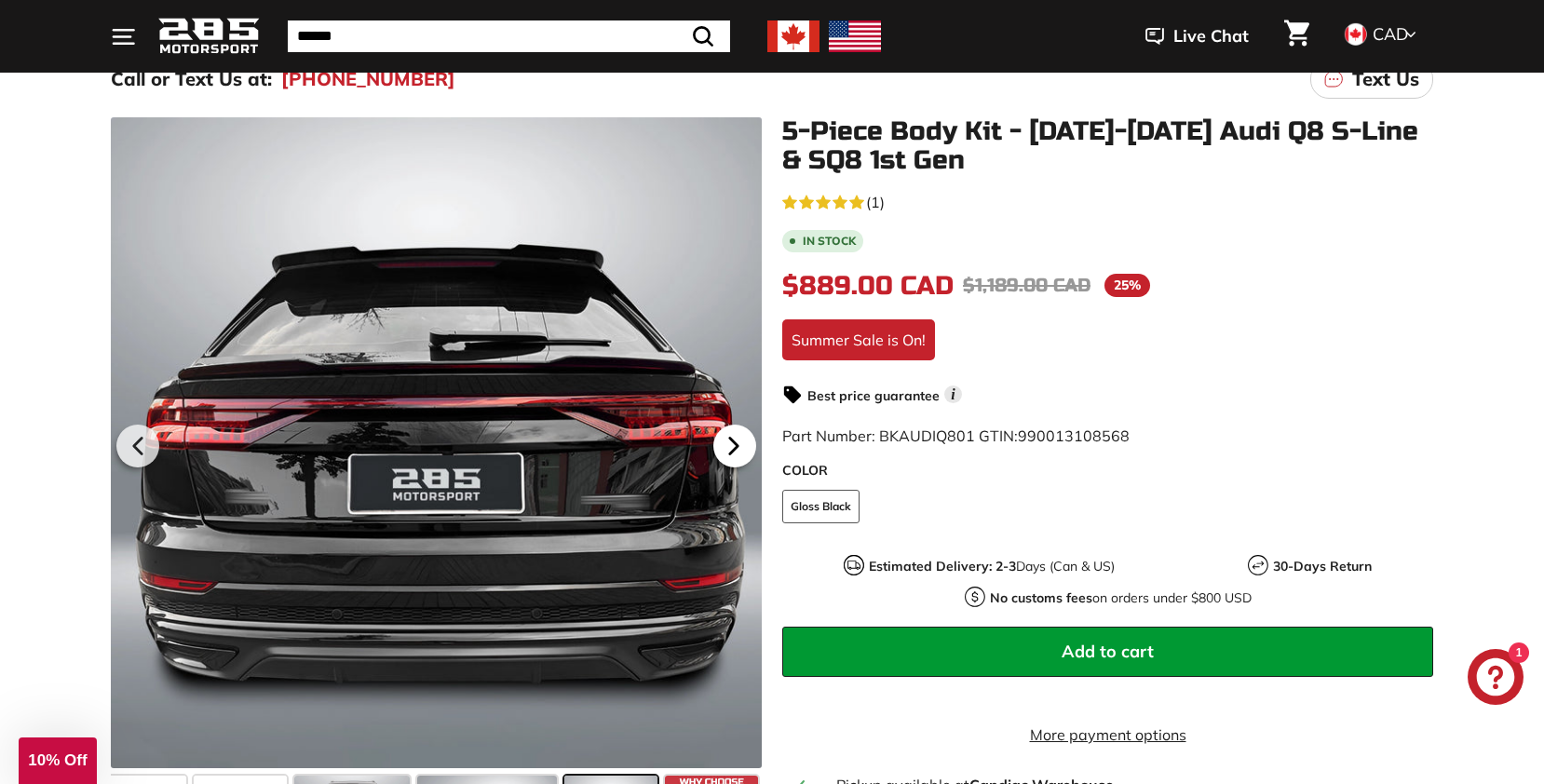
click at [740, 444] on icon at bounding box center [733, 445] width 43 height 43
